Goal: Transaction & Acquisition: Purchase product/service

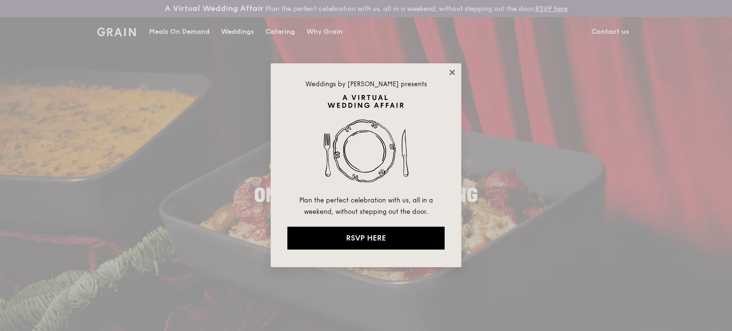
click at [454, 72] on icon at bounding box center [452, 72] width 9 height 9
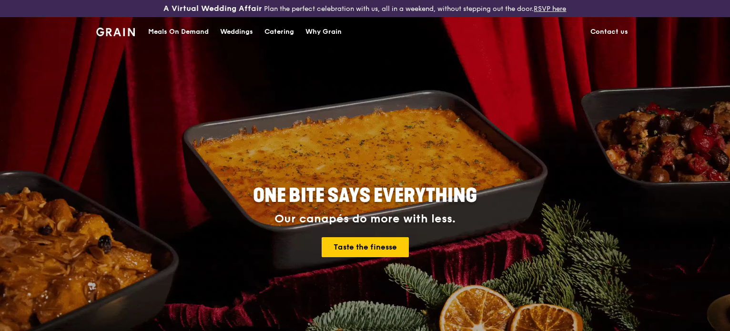
click at [175, 31] on div "Meals On Demand" at bounding box center [178, 32] width 61 height 29
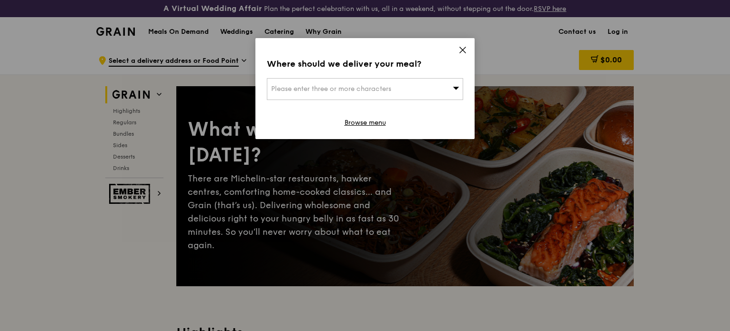
click at [373, 93] on div "Please enter three or more characters" at bounding box center [365, 89] width 196 height 22
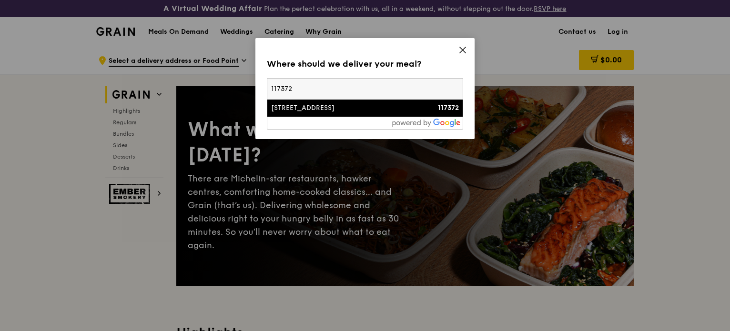
type input "117372"
click at [371, 111] on div "[STREET_ADDRESS]" at bounding box center [341, 108] width 141 height 10
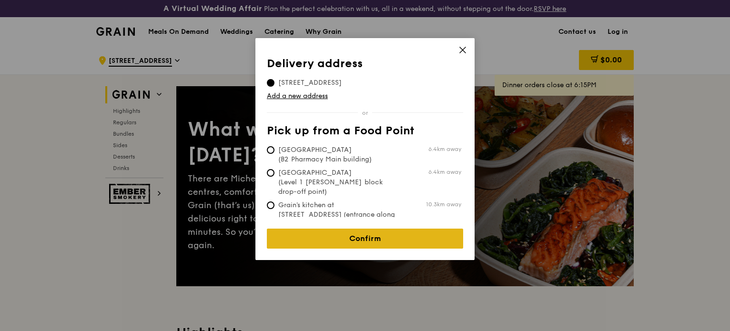
click at [412, 235] on link "Confirm" at bounding box center [365, 239] width 196 height 20
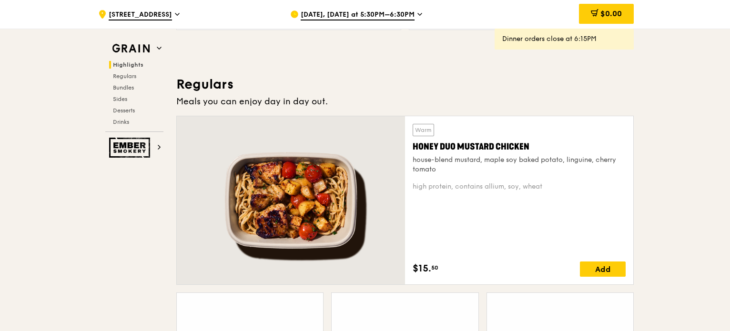
scroll to position [620, 0]
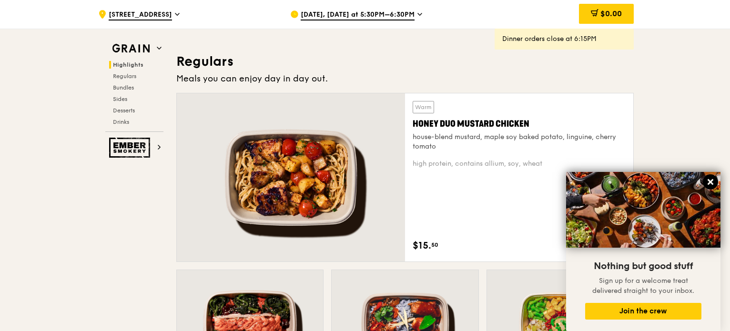
click at [712, 179] on icon at bounding box center [710, 182] width 9 height 9
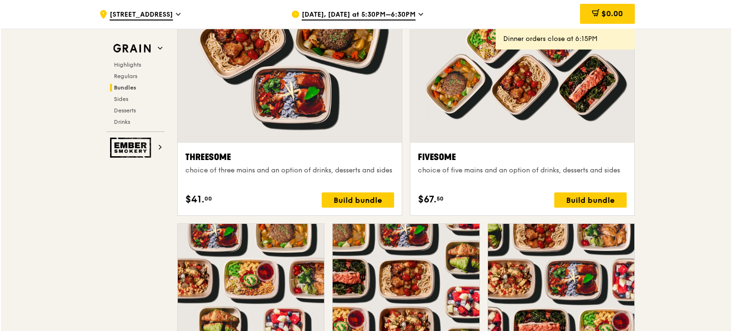
scroll to position [1668, 0]
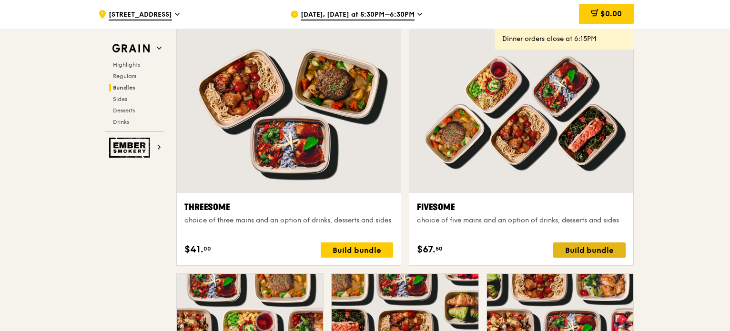
click at [604, 247] on div "Build bundle" at bounding box center [589, 250] width 72 height 15
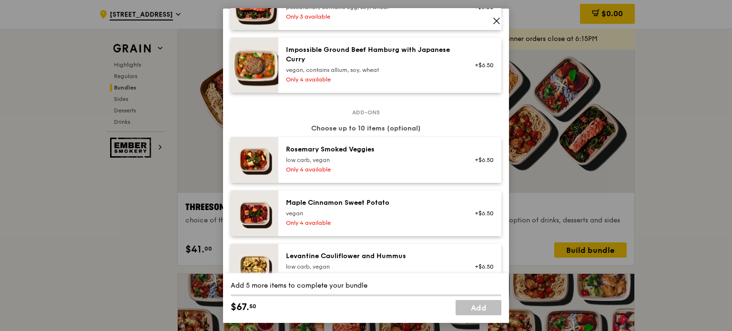
scroll to position [477, 0]
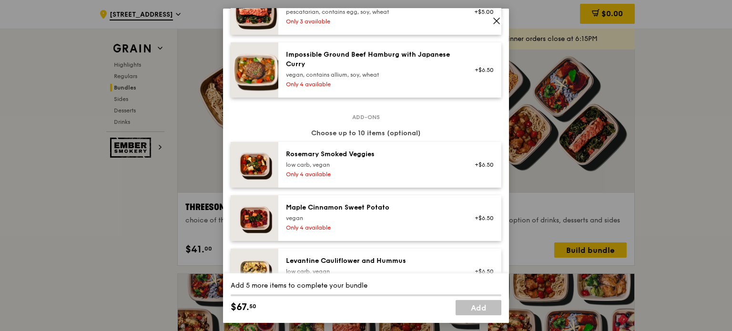
click at [497, 20] on icon at bounding box center [497, 21] width 6 height 6
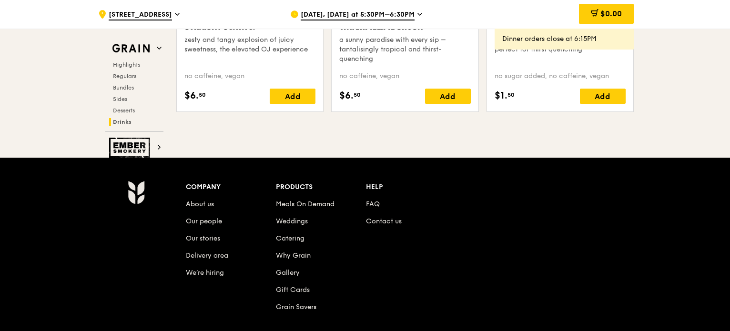
scroll to position [4048, 0]
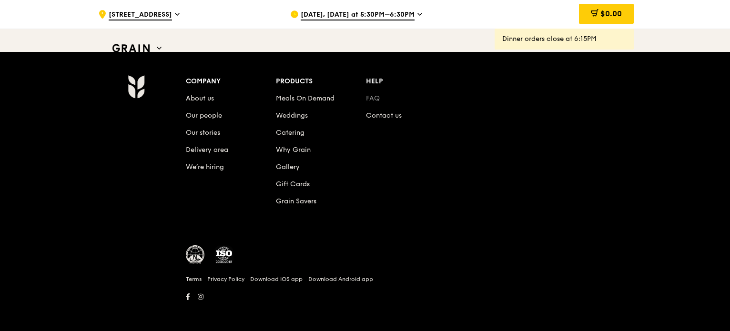
click at [369, 95] on link "FAQ" at bounding box center [373, 98] width 14 height 8
